Goal: Information Seeking & Learning: Learn about a topic

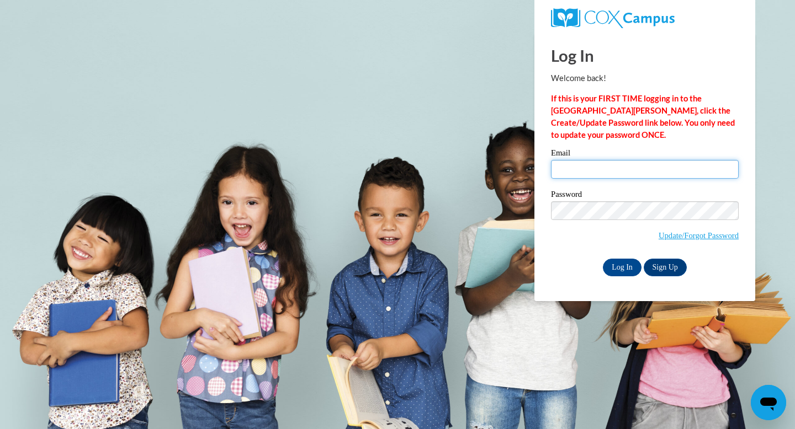
click at [607, 168] on input "Email" at bounding box center [645, 169] width 188 height 19
type input "michelledlt56@gmail.com"
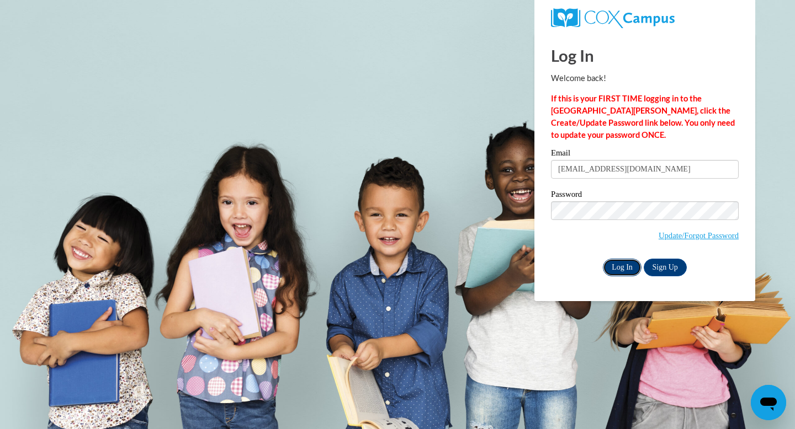
click at [615, 261] on input "Log In" at bounding box center [622, 268] width 39 height 18
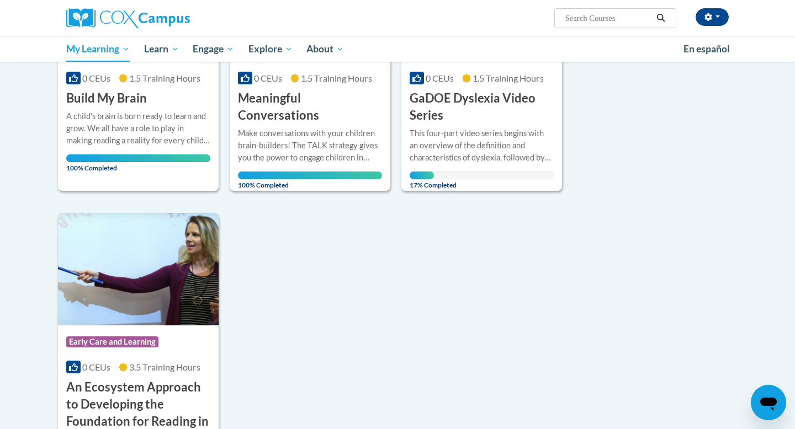
scroll to position [285, 0]
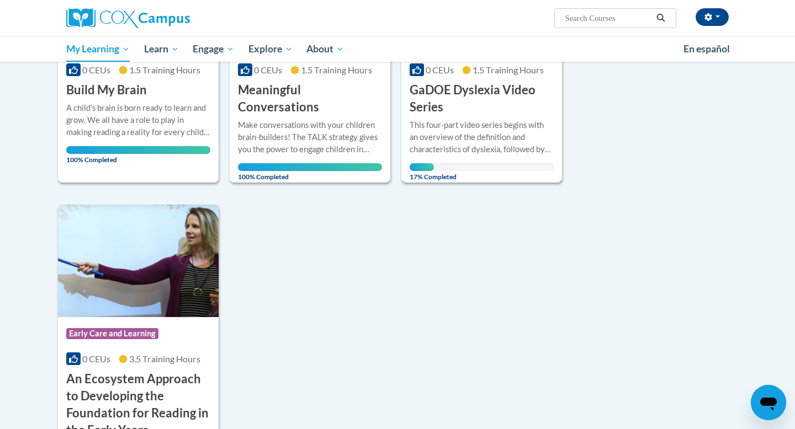
click at [489, 117] on div "More Info Open This four-part video series begins with an overview of the defin…" at bounding box center [481, 148] width 161 height 64
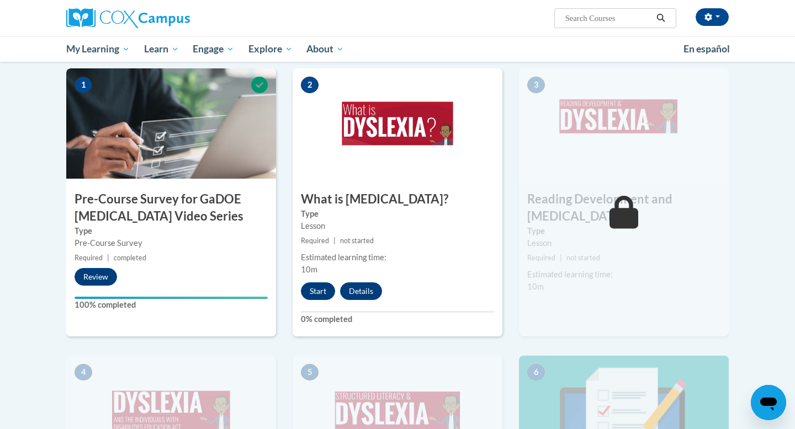
scroll to position [242, 0]
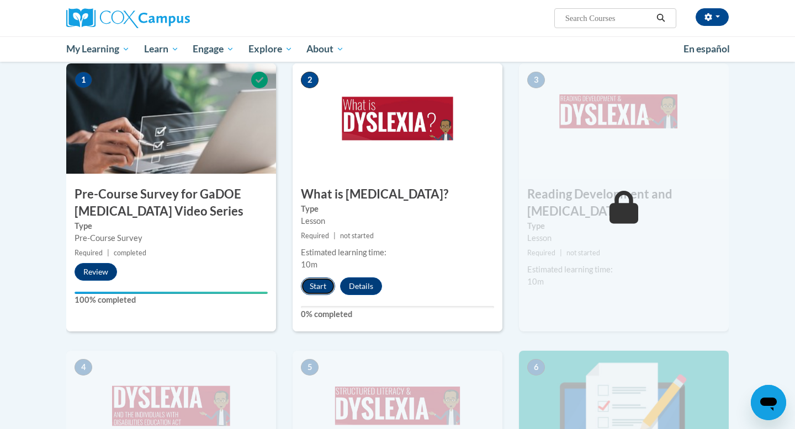
click at [315, 284] on button "Start" at bounding box center [318, 287] width 34 height 18
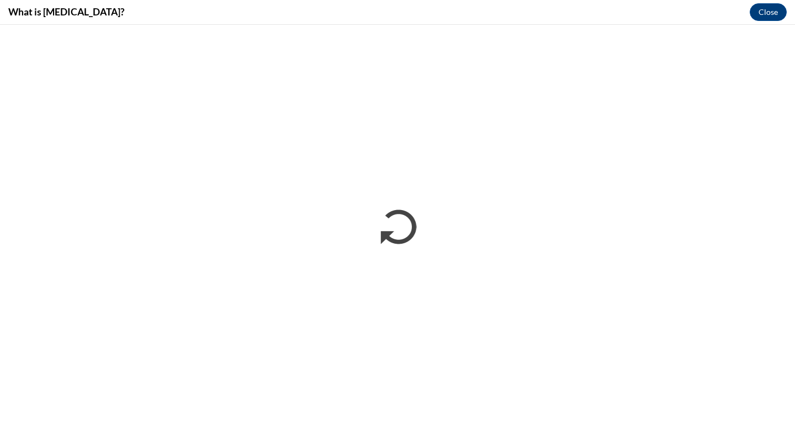
scroll to position [0, 0]
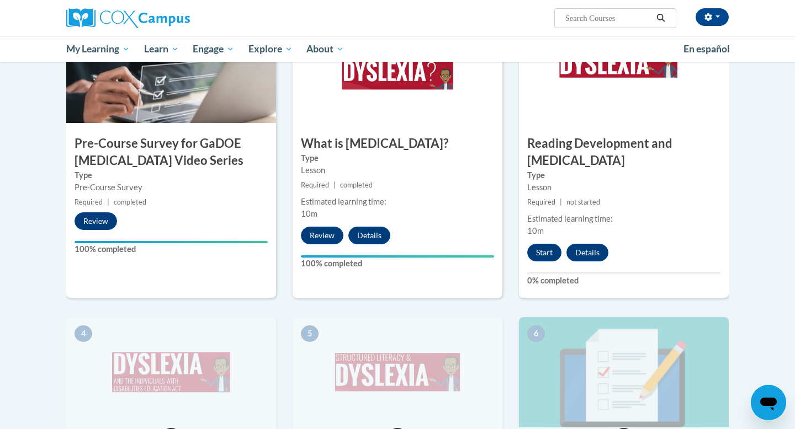
scroll to position [293, 0]
click at [535, 243] on button "Start" at bounding box center [544, 252] width 34 height 18
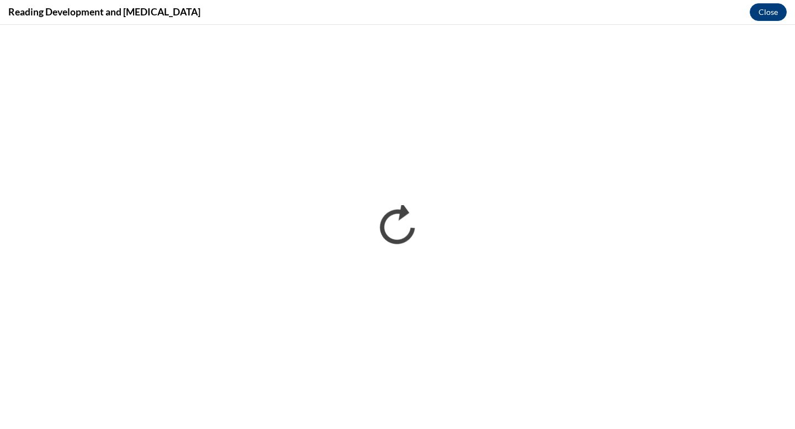
scroll to position [0, 0]
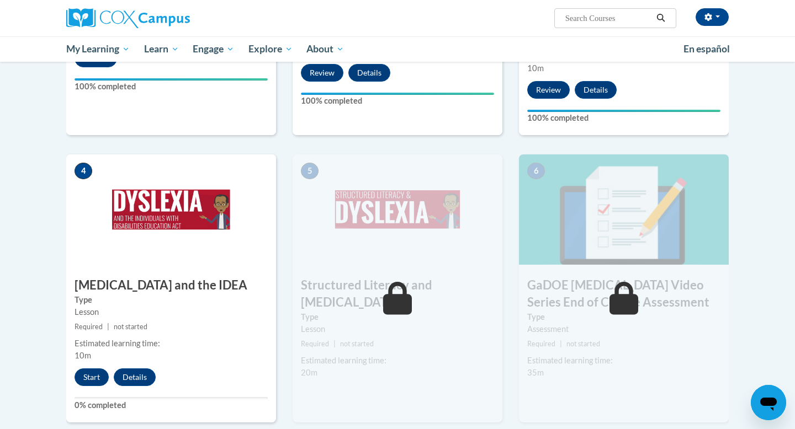
scroll to position [512, 0]
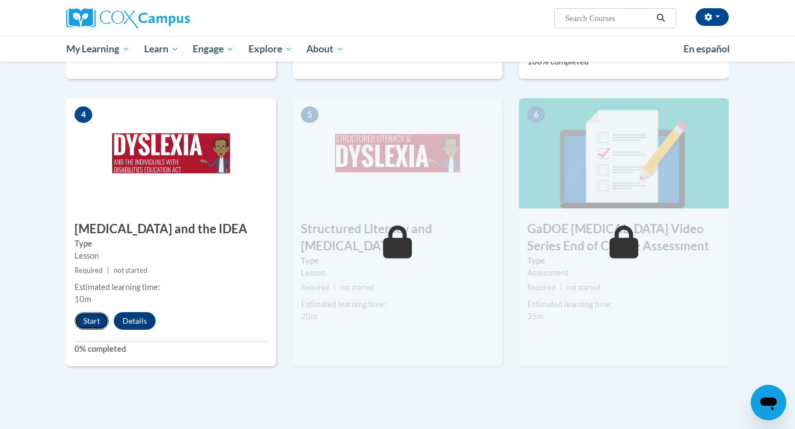
click at [93, 312] on button "Start" at bounding box center [92, 321] width 34 height 18
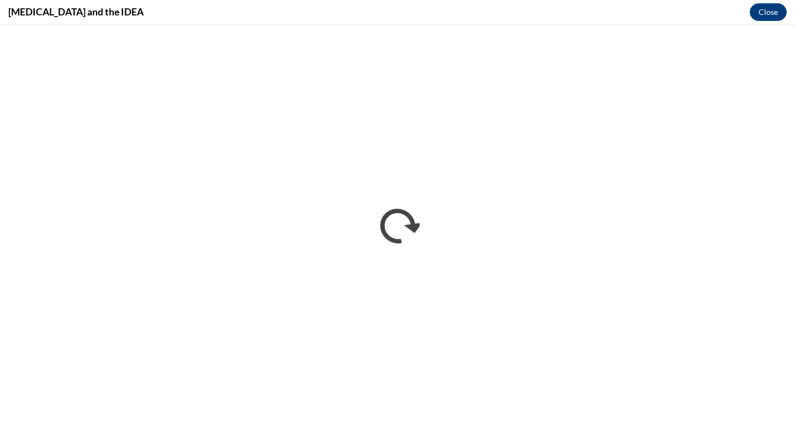
scroll to position [0, 0]
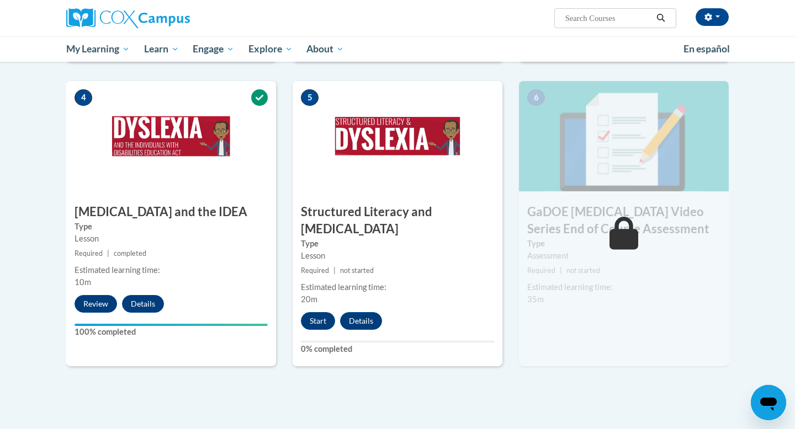
scroll to position [533, 0]
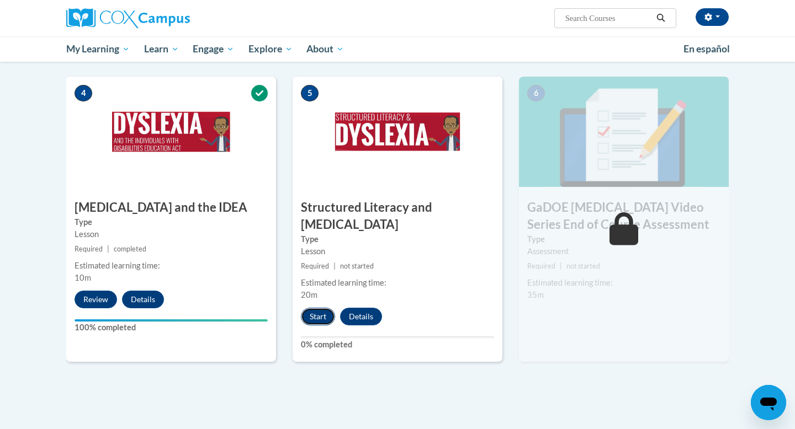
click at [323, 308] on button "Start" at bounding box center [318, 317] width 34 height 18
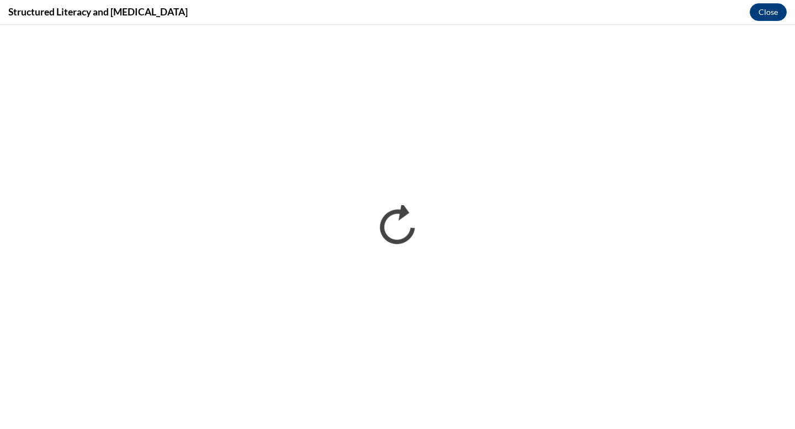
scroll to position [0, 0]
